Goal: Entertainment & Leisure: Consume media (video, audio)

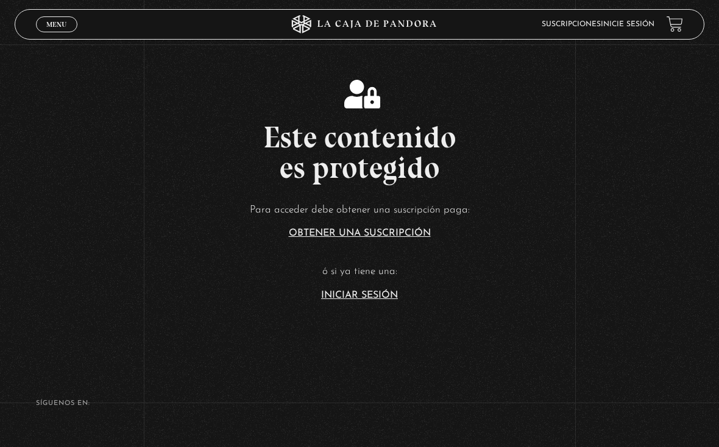
click at [377, 289] on article "Para acceder debe obtener una suscripción paga: Obtener una suscripción ó si ya…" at bounding box center [359, 250] width 719 height 99
click at [377, 299] on link "Iniciar Sesión" at bounding box center [359, 296] width 77 height 10
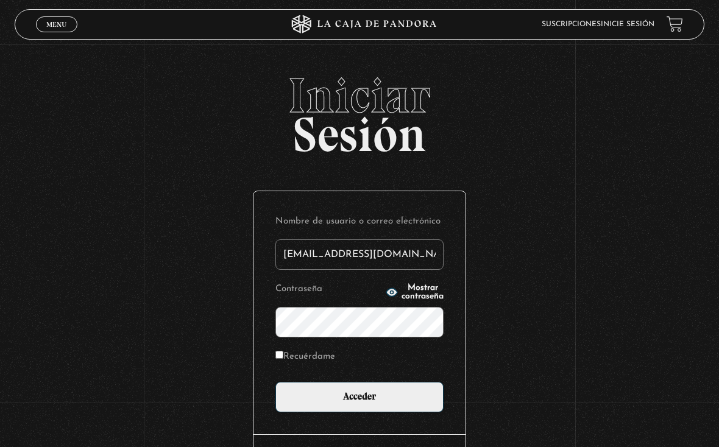
type input "[EMAIL_ADDRESS][DOMAIN_NAME]"
click at [359, 400] on input "Acceder" at bounding box center [359, 397] width 168 height 30
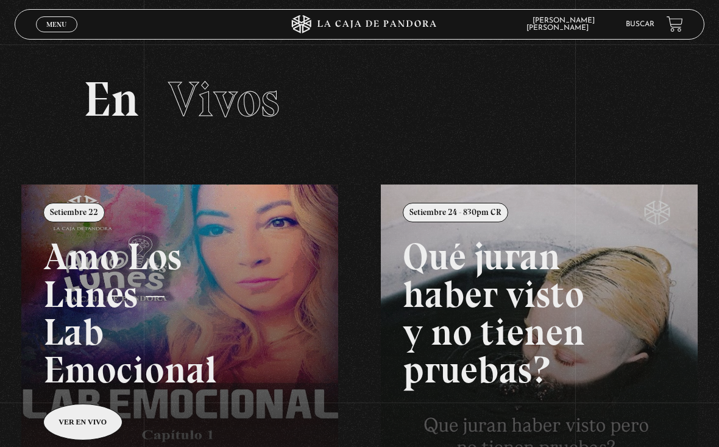
click at [45, 17] on link "Menu Cerrar" at bounding box center [56, 24] width 41 height 16
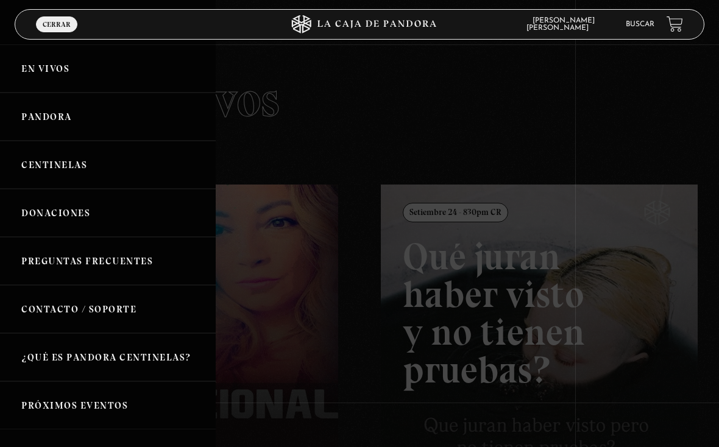
click at [96, 172] on link "Centinelas" at bounding box center [108, 165] width 216 height 48
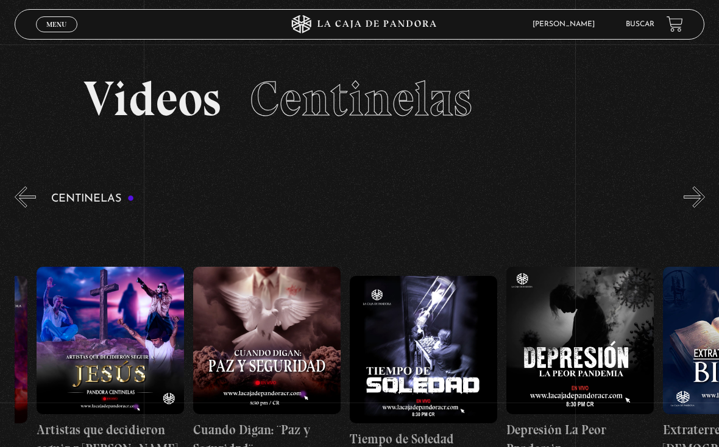
scroll to position [0, 4517]
click at [430, 345] on figure at bounding box center [422, 349] width 147 height 147
